Goal: Task Accomplishment & Management: Manage account settings

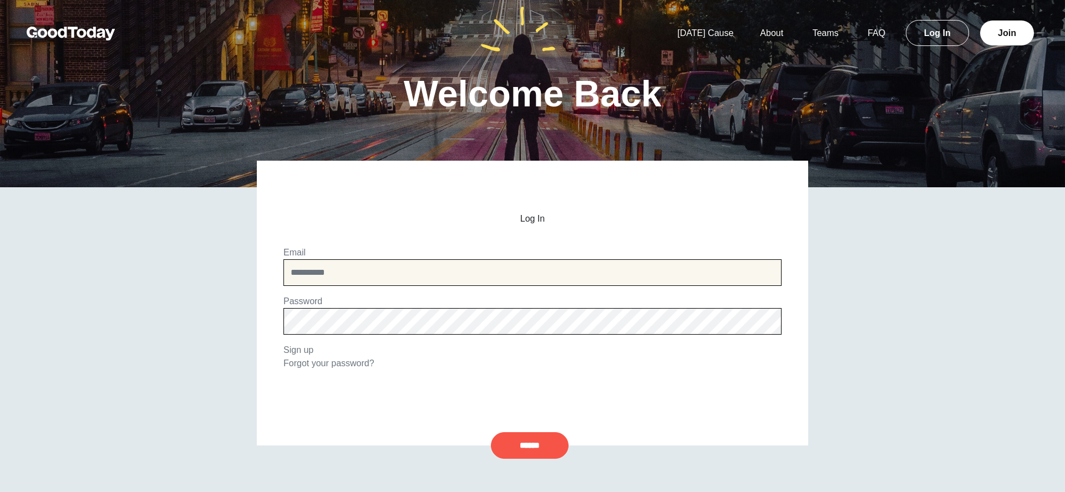
type input "**********"
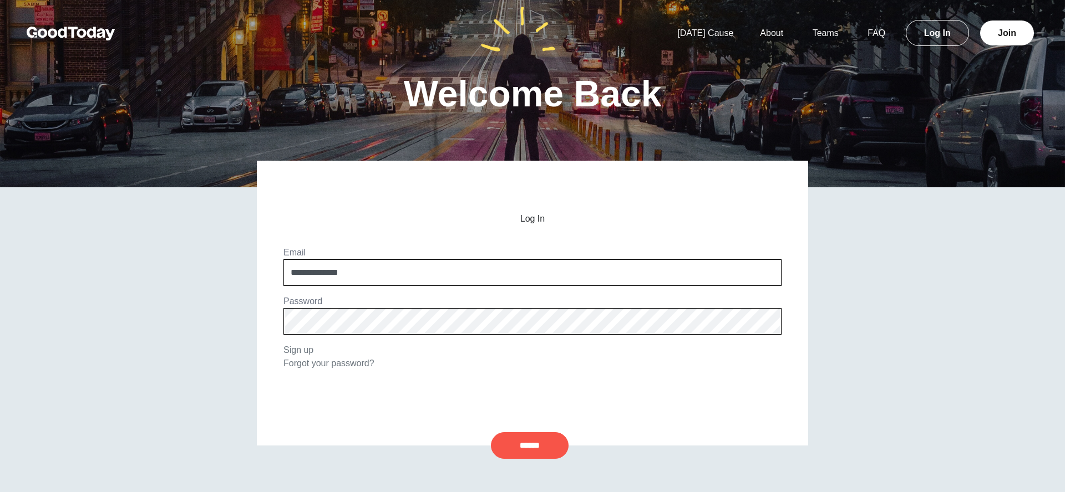
click at [530, 445] on input "******" at bounding box center [530, 446] width 78 height 27
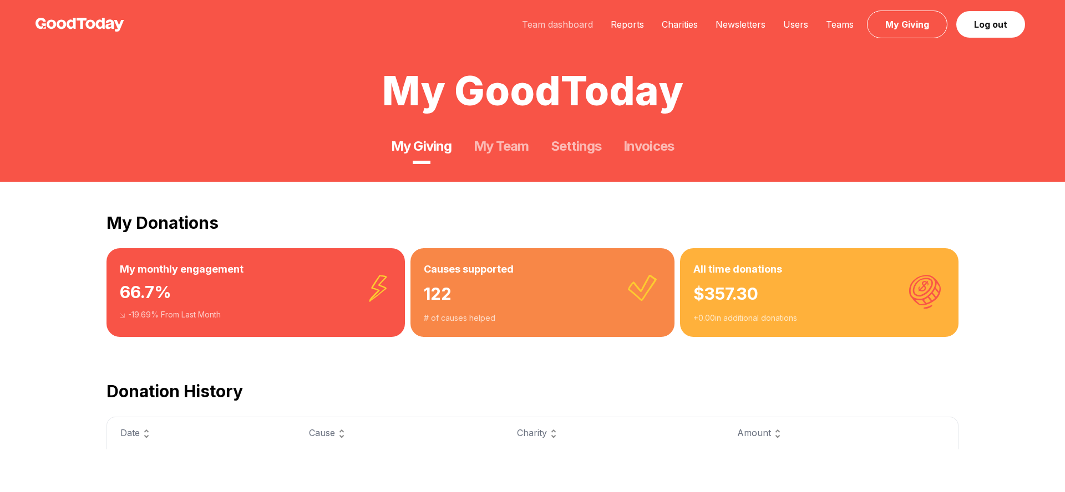
click at [560, 29] on link "Team dashboard" at bounding box center [557, 24] width 89 height 11
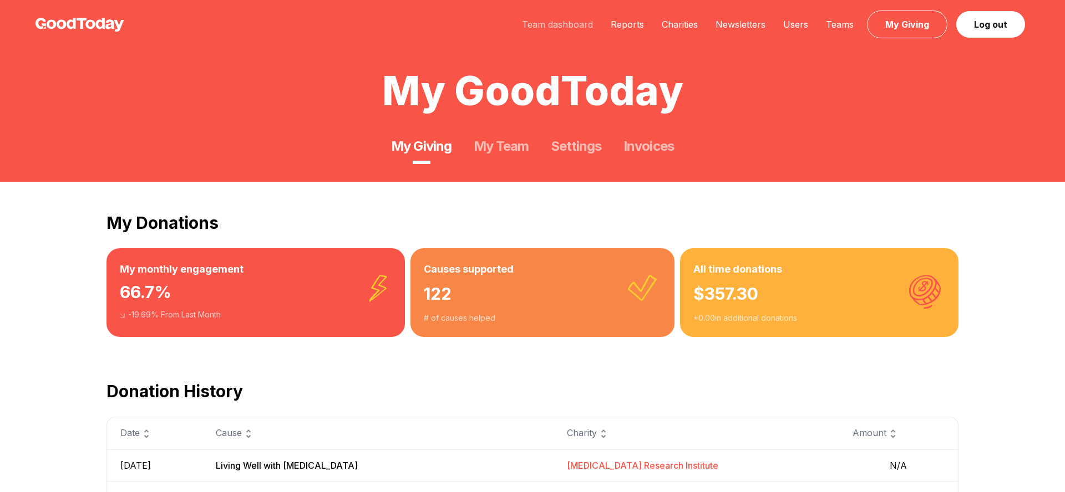
click at [552, 26] on link "Team dashboard" at bounding box center [557, 24] width 89 height 11
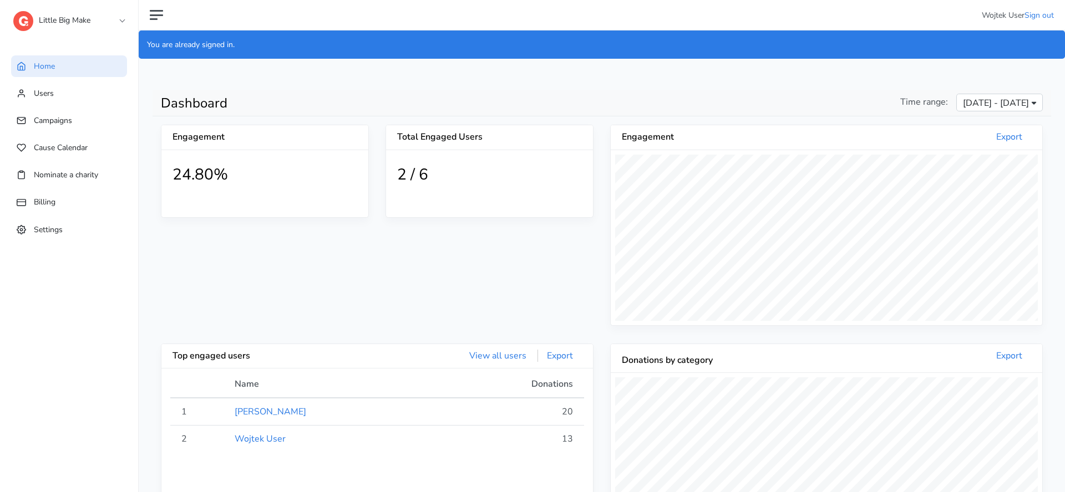
scroll to position [204, 431]
click at [438, 76] on main "313 Dashboard Time range: Aug 2, 2025 - Aug 31, 2025 Engagement 24.80% Total En…" at bounding box center [602, 468] width 926 height 800
click at [64, 221] on link "Settings" at bounding box center [69, 230] width 116 height 22
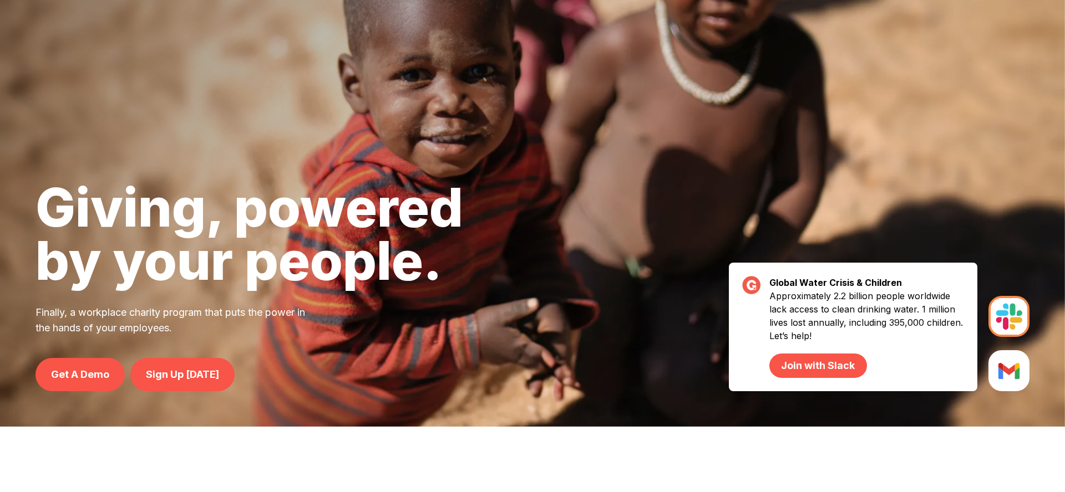
scroll to position [68, 0]
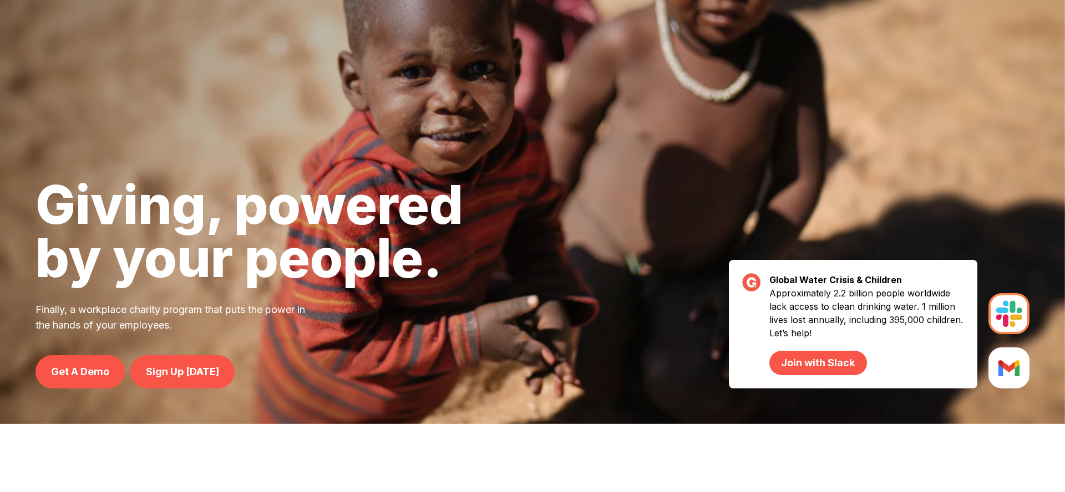
click at [145, 206] on h1 "Giving, powered by your people." at bounding box center [249, 231] width 428 height 106
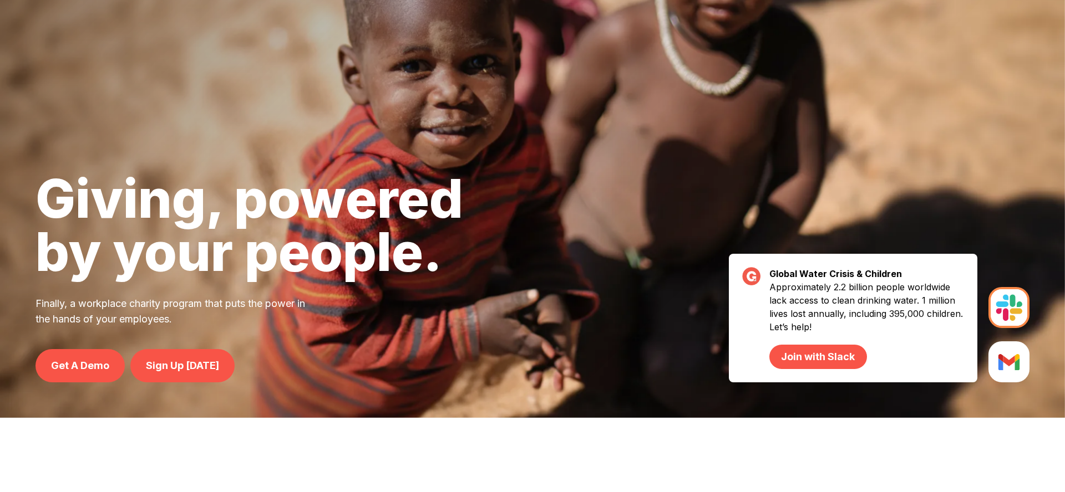
scroll to position [75, 0]
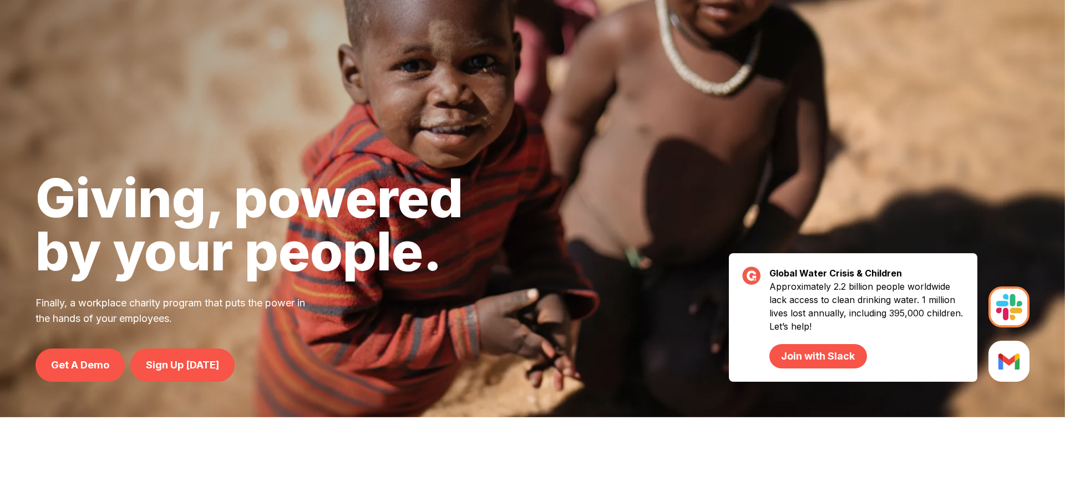
click at [171, 314] on p "Finally, a workplace charity program that puts the power in the hands of your e…" at bounding box center [177, 311] width 284 height 31
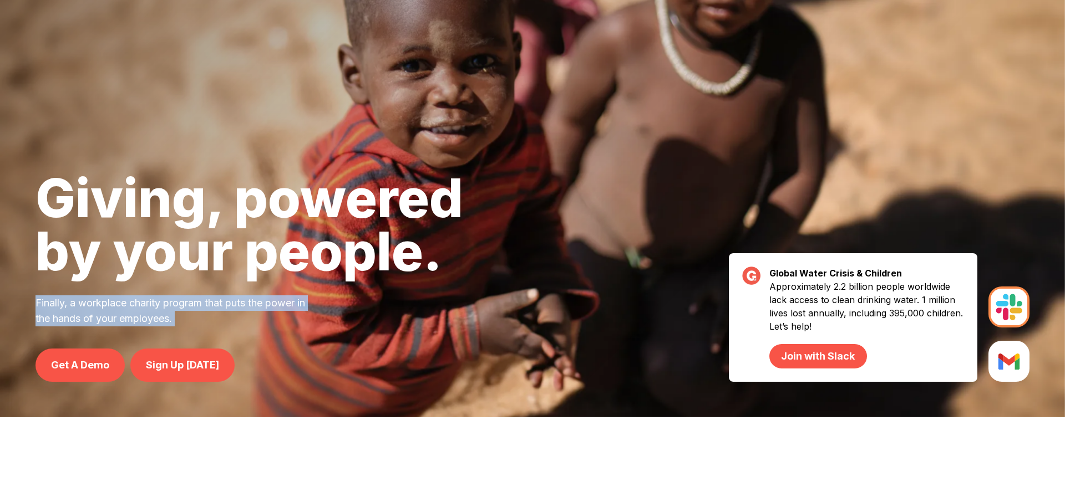
drag, startPoint x: 171, startPoint y: 314, endPoint x: 142, endPoint y: 309, distance: 29.3
click at [142, 309] on p "Finally, a workplace charity program that puts the power in the hands of your e…" at bounding box center [177, 311] width 284 height 31
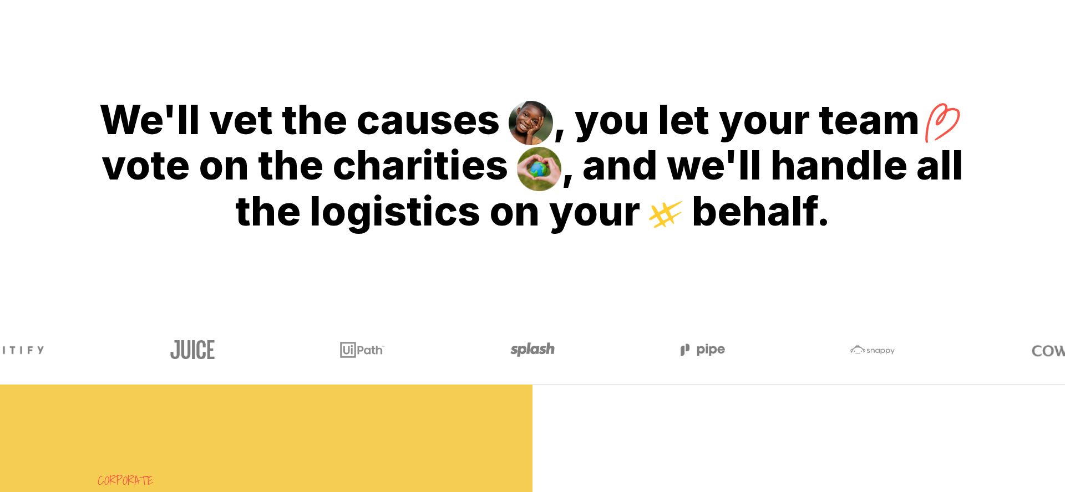
scroll to position [506, 0]
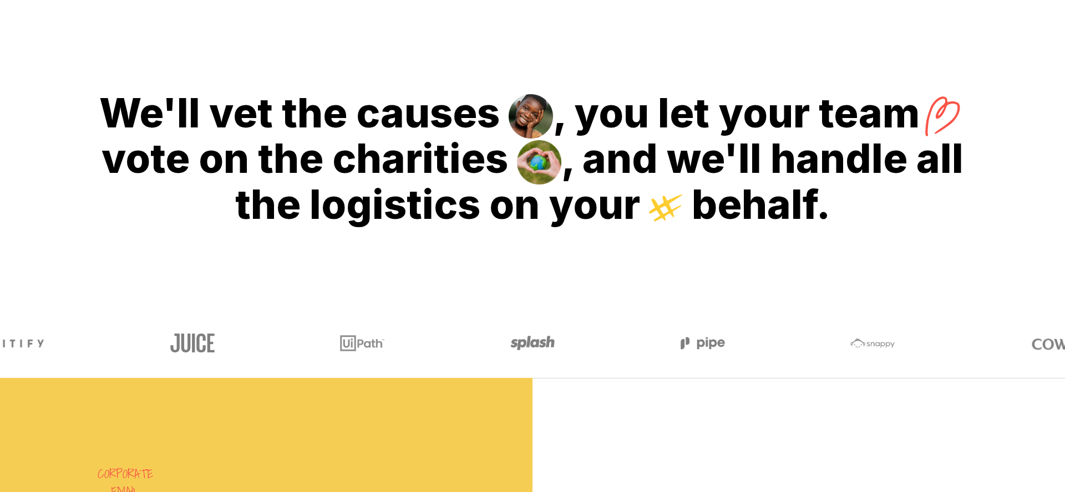
click at [377, 351] on img at bounding box center [362, 343] width 44 height 25
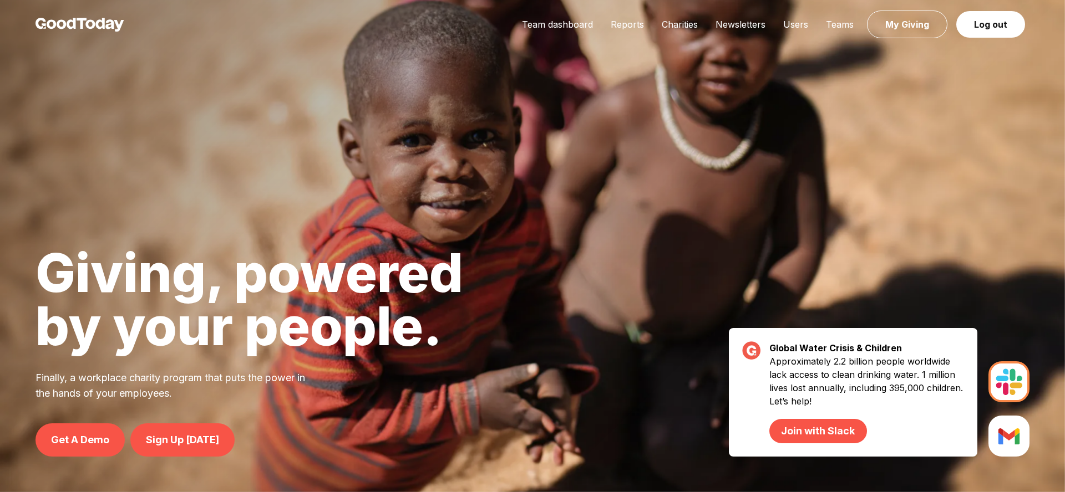
scroll to position [0, 0]
